Goal: Information Seeking & Learning: Learn about a topic

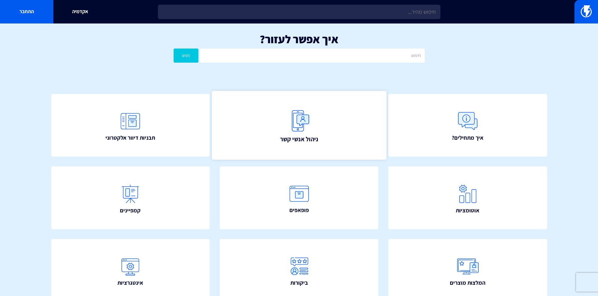
click at [315, 128] on link "ניהול אנשי קשר" at bounding box center [298, 125] width 174 height 69
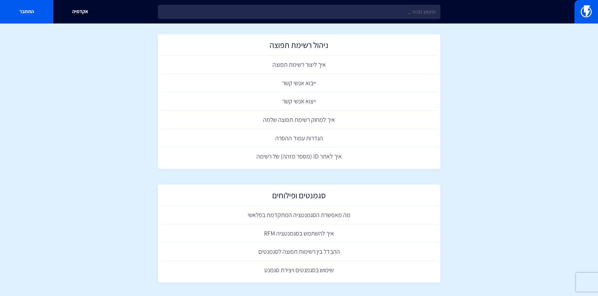
scroll to position [232, 0]
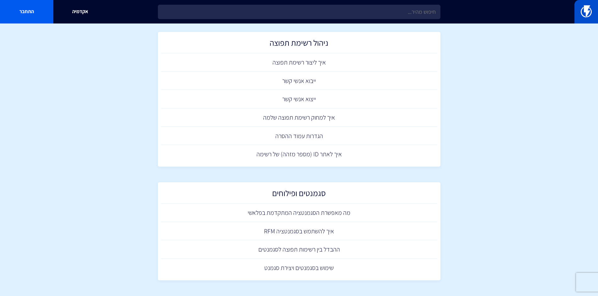
click at [588, 10] on img at bounding box center [585, 11] width 11 height 13
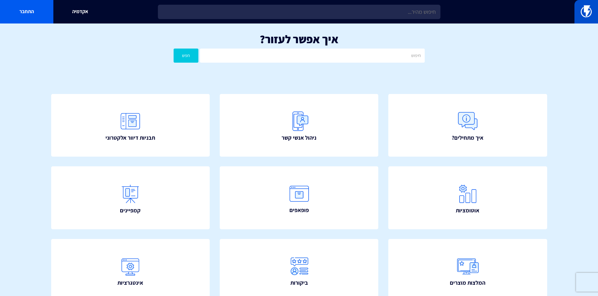
click at [583, 6] on img at bounding box center [585, 11] width 11 height 13
